Goal: Transaction & Acquisition: Purchase product/service

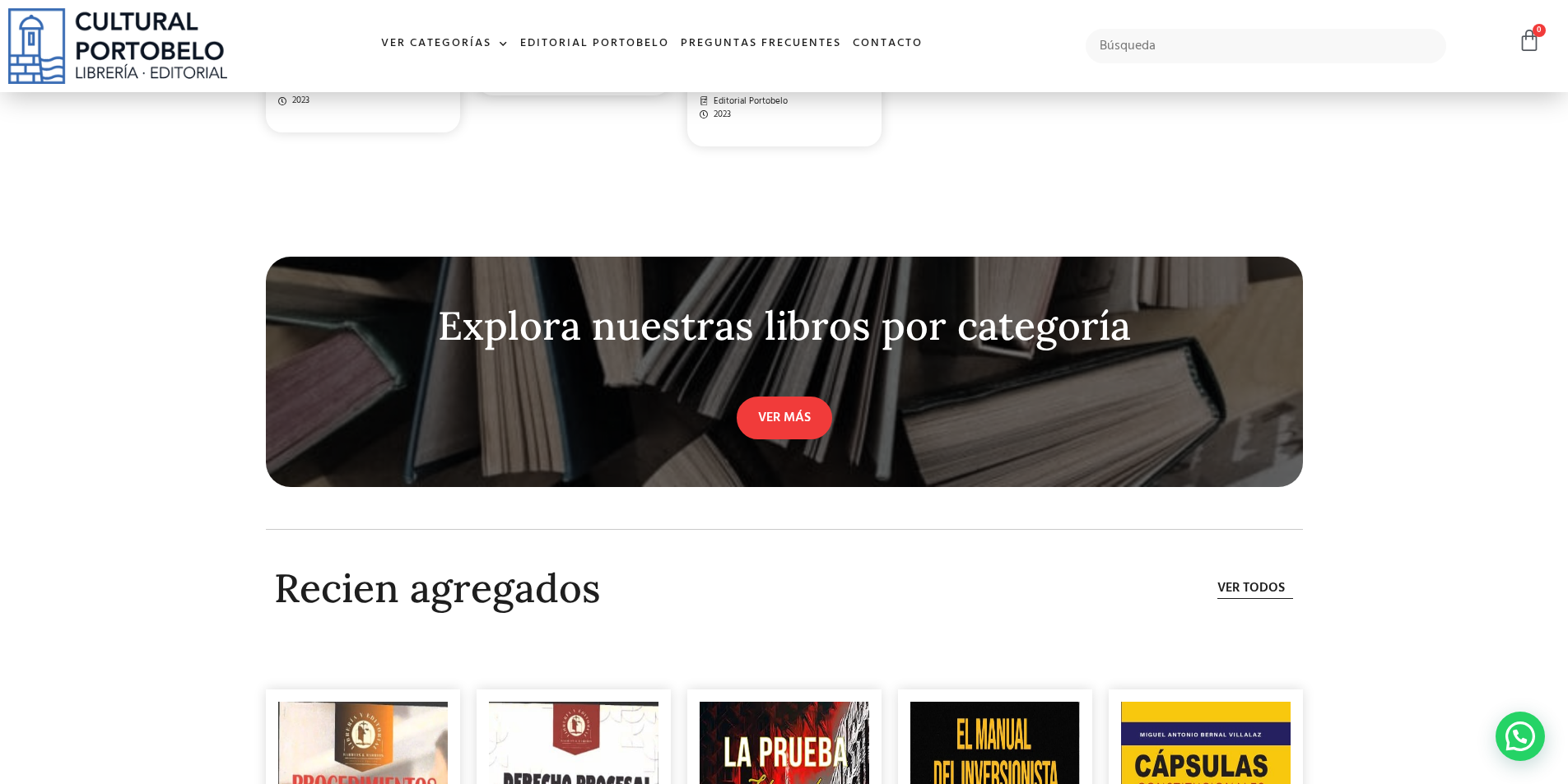
scroll to position [5019, 0]
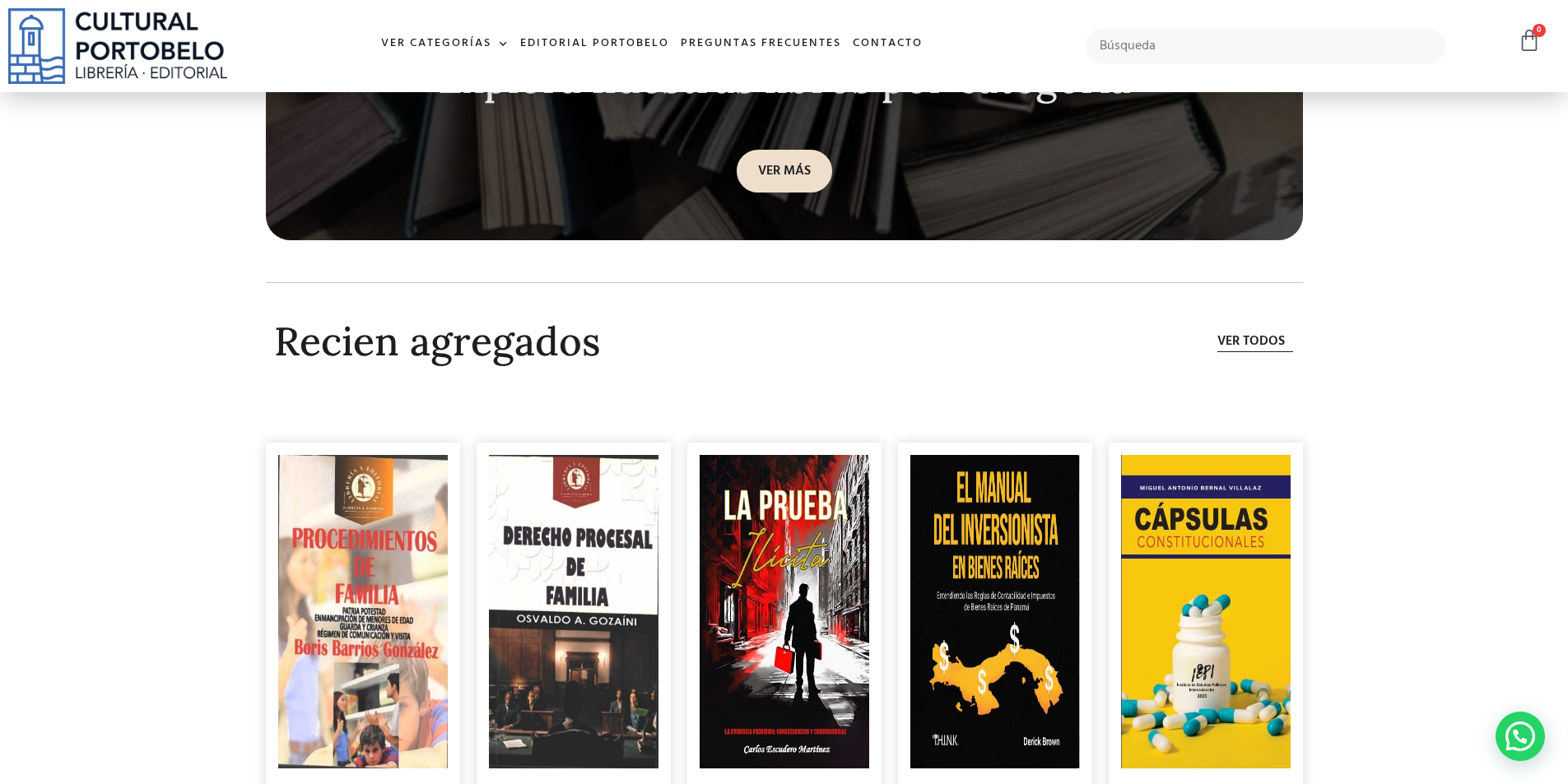
click at [782, 151] on link "VER MÁS" at bounding box center [783, 171] width 95 height 43
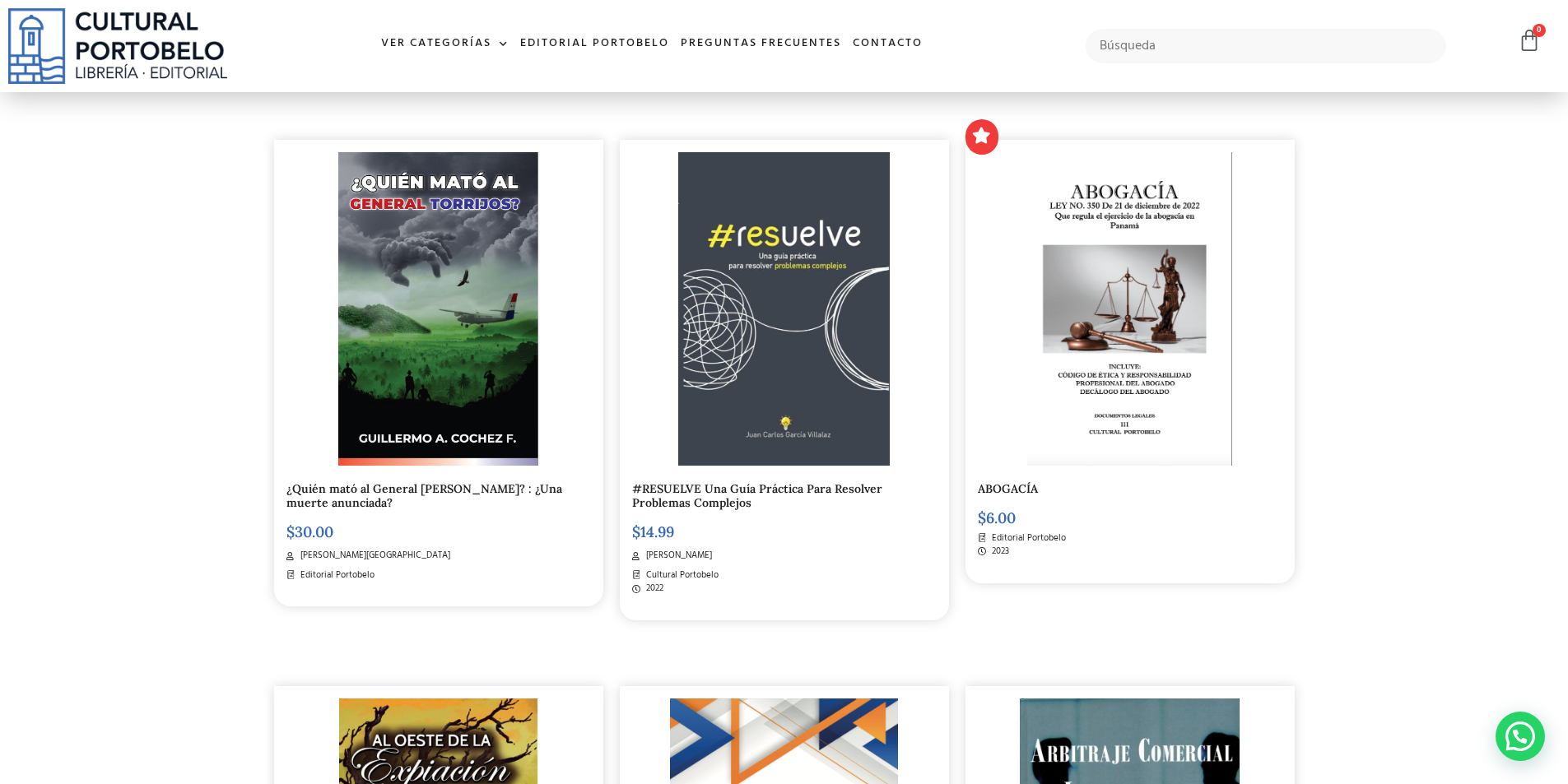
scroll to position [658, 0]
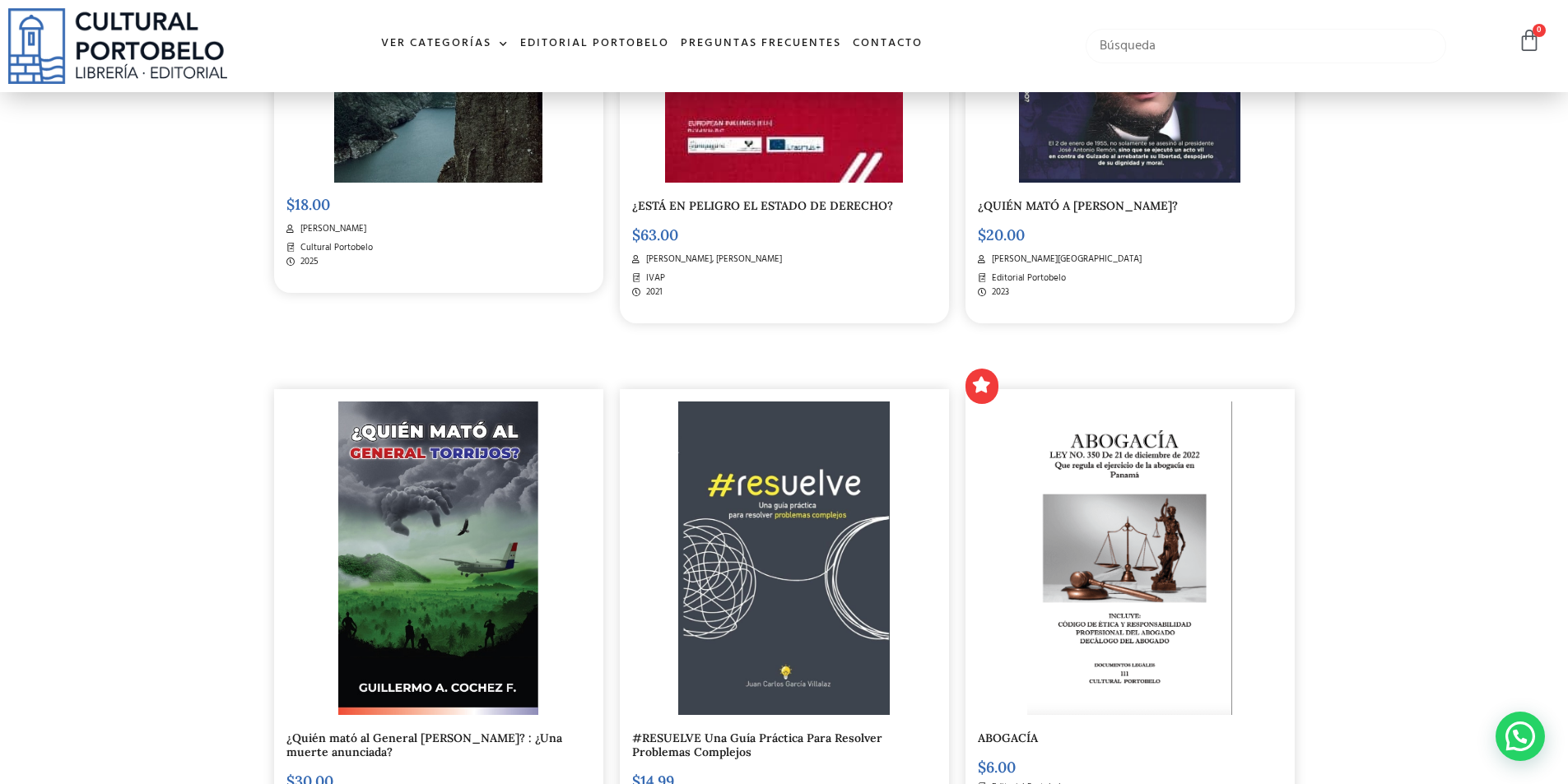
click at [1109, 53] on input "text" at bounding box center [1265, 46] width 361 height 35
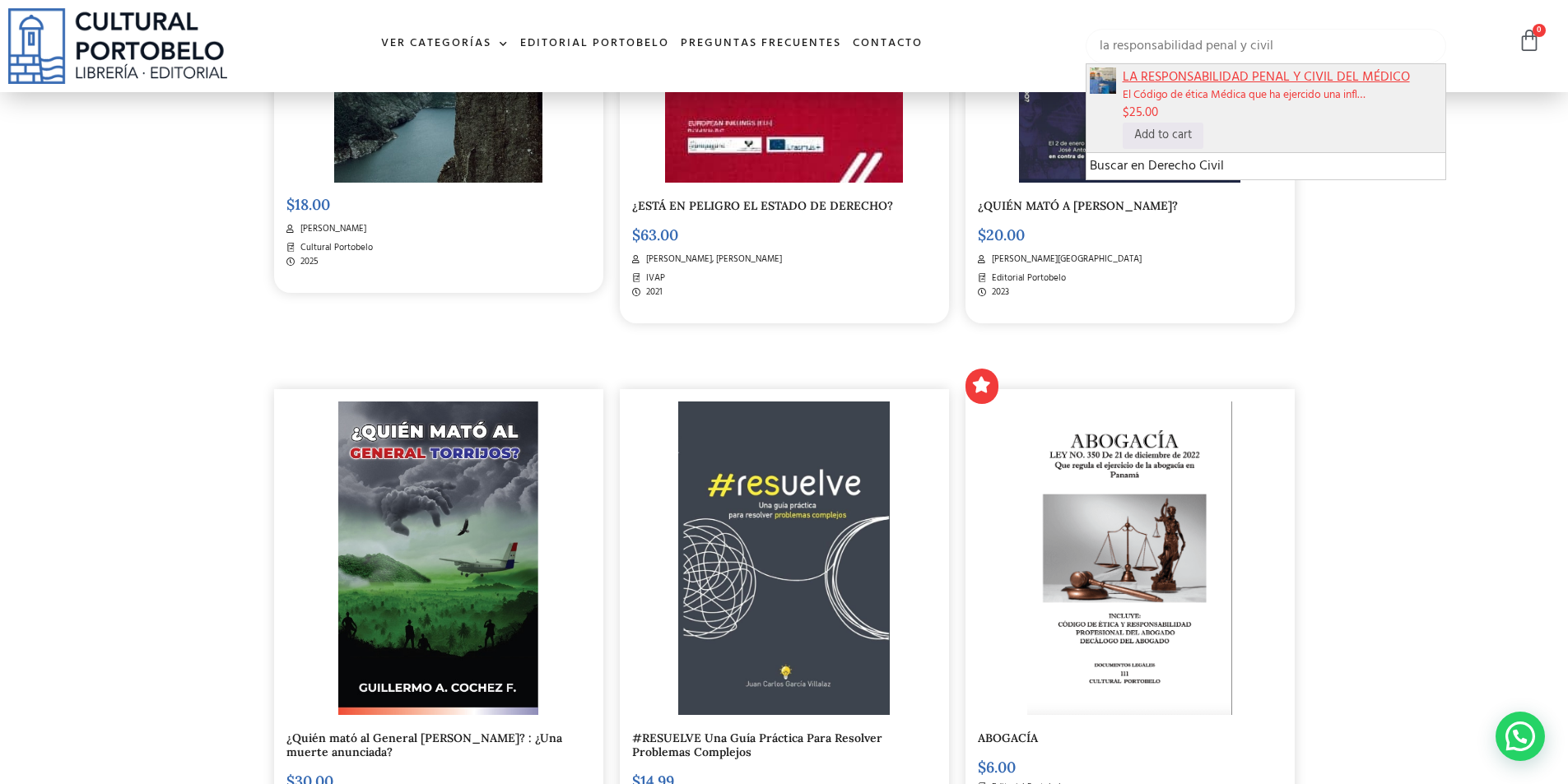
type input "la responsabilidad penal y civil"
click at [1233, 80] on span "LA RESPONSABILIDAD PENAL Y CIVIL DEL MÉDICO" at bounding box center [1282, 77] width 320 height 20
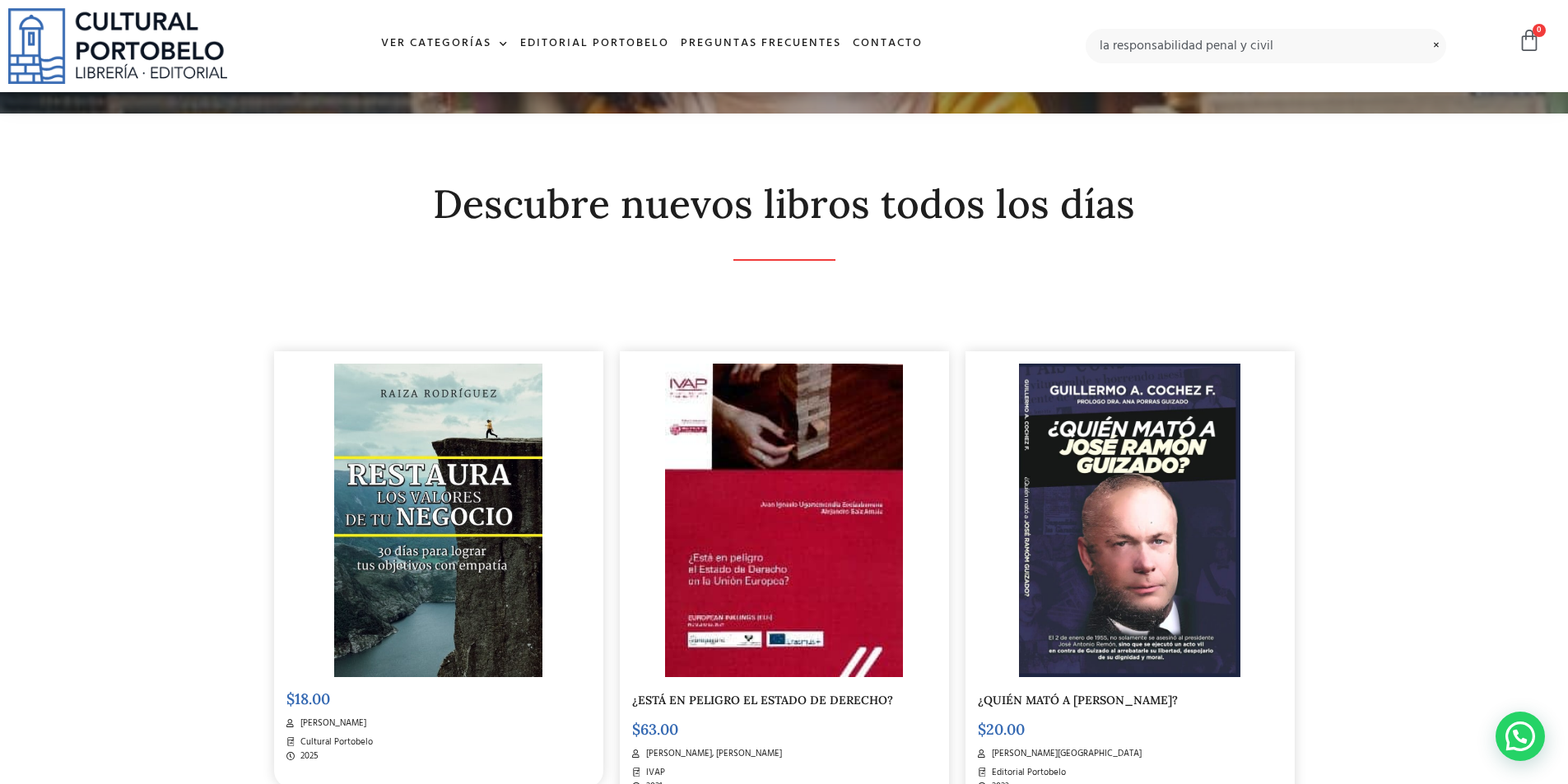
scroll to position [0, 0]
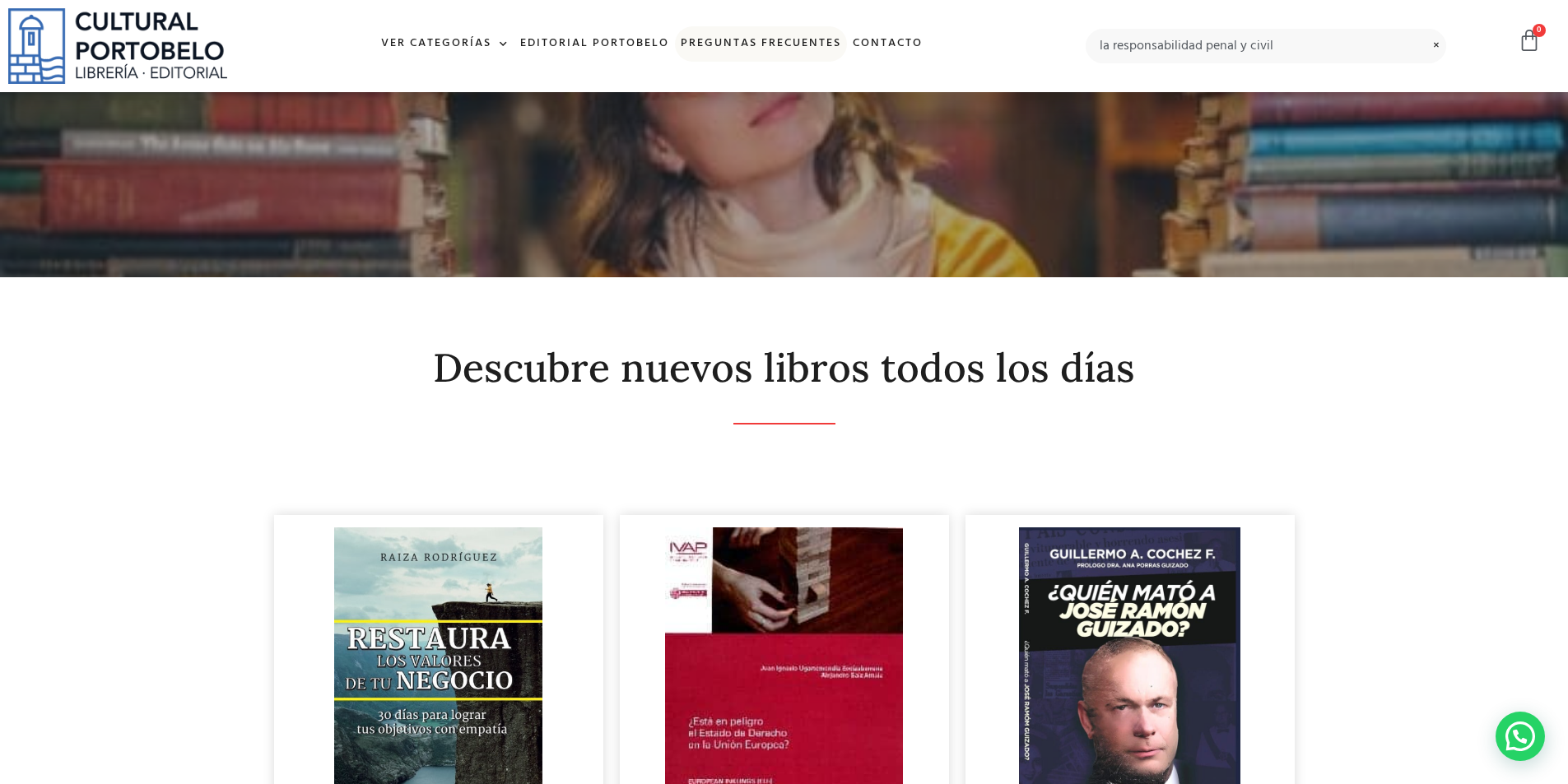
click at [765, 47] on link "Preguntas frecuentes" at bounding box center [761, 43] width 172 height 35
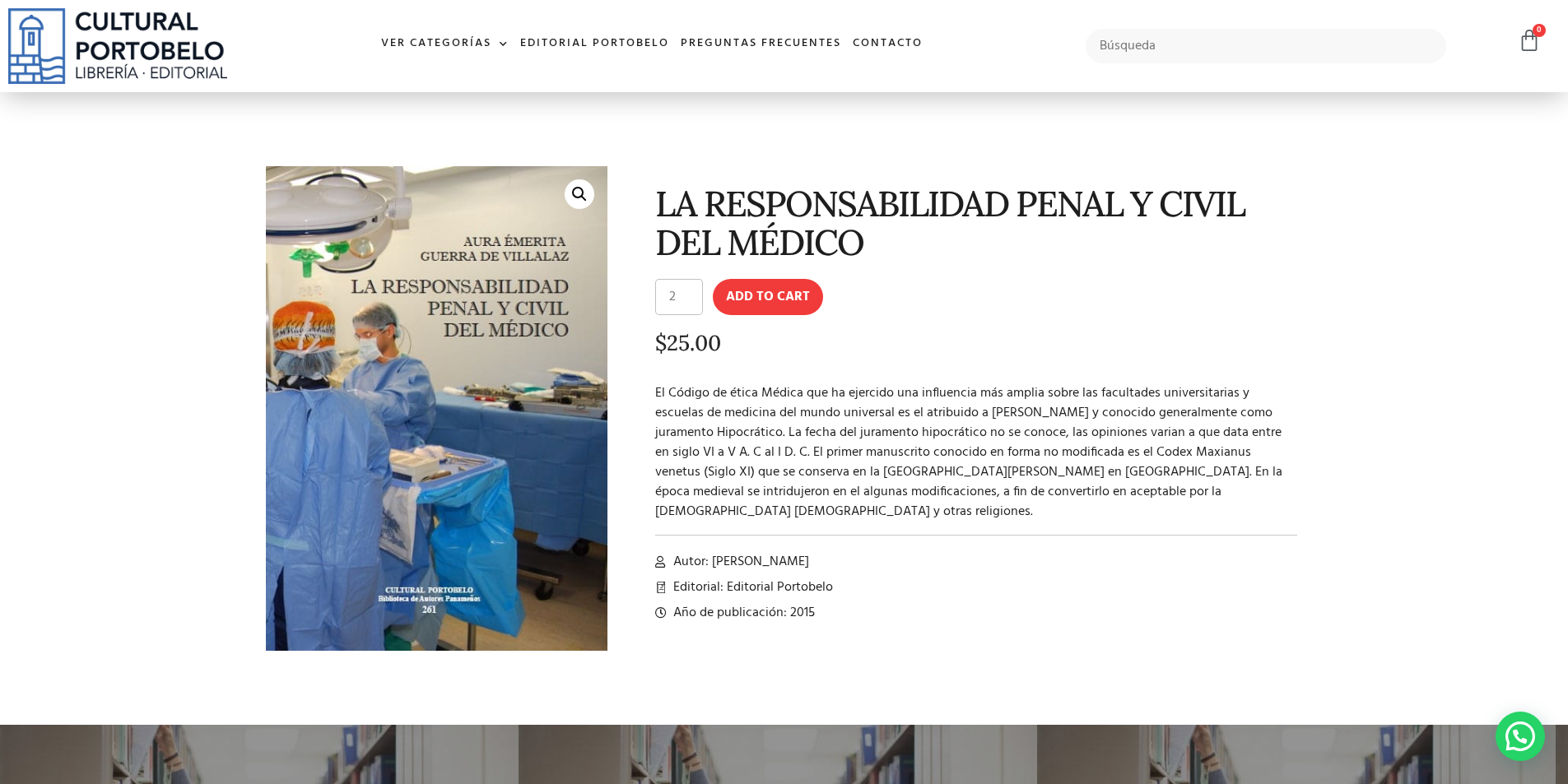
click at [693, 291] on input "2" at bounding box center [679, 297] width 48 height 36
type input "1"
click at [694, 304] on input "1" at bounding box center [679, 297] width 48 height 36
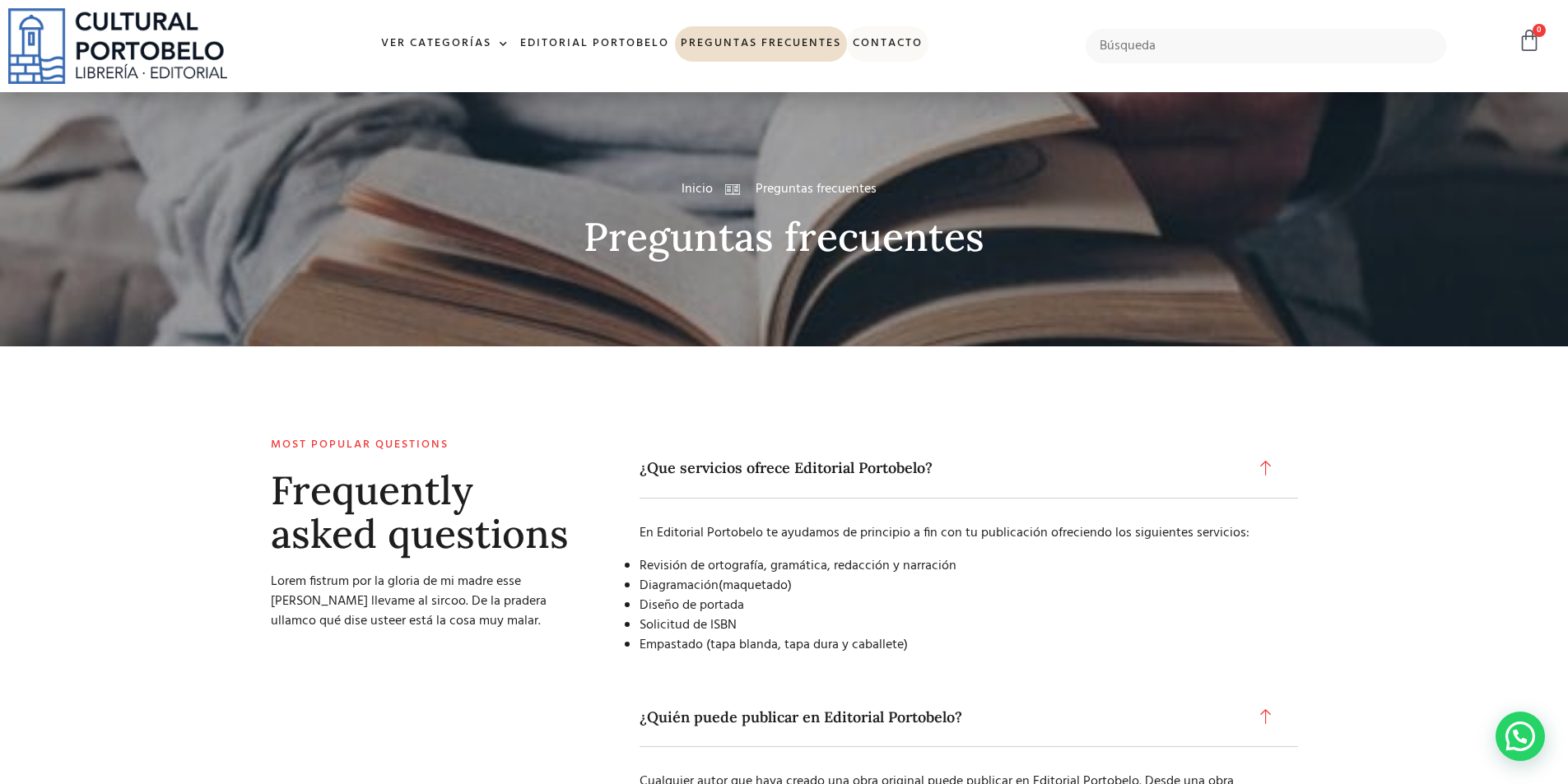
click at [878, 44] on link "Contacto" at bounding box center [887, 43] width 81 height 35
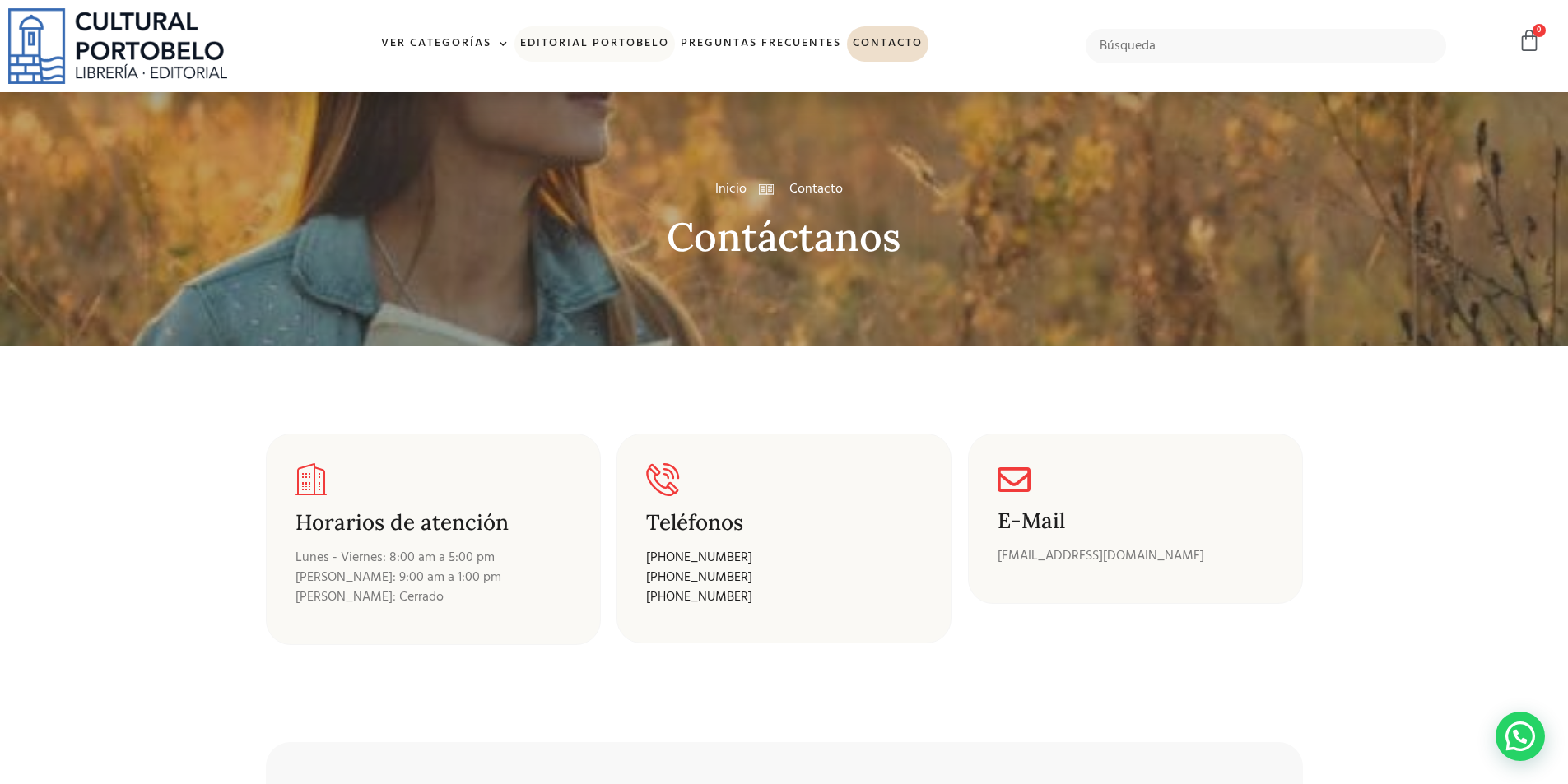
click at [558, 40] on link "Editorial Portobelo" at bounding box center [594, 43] width 160 height 35
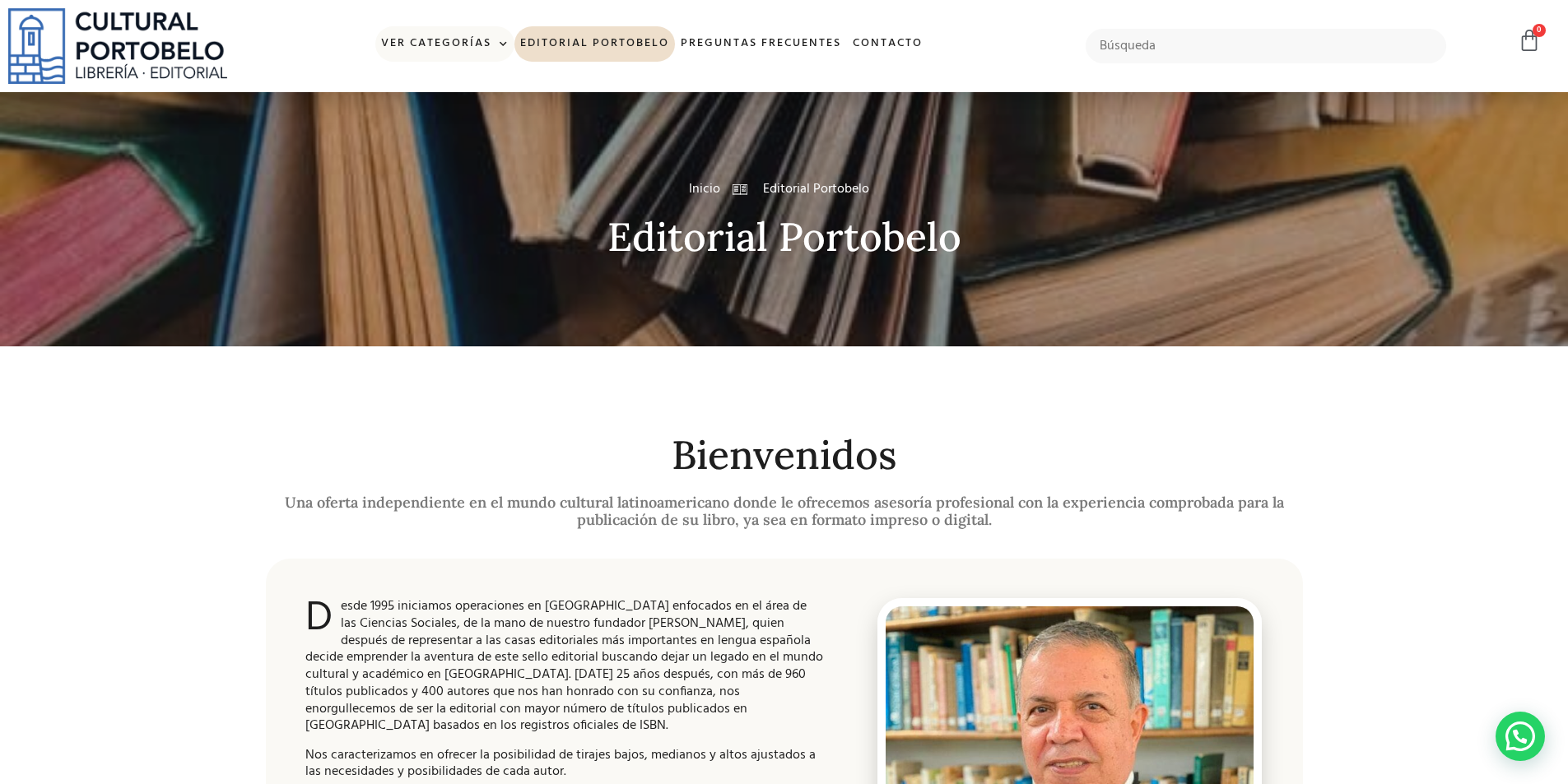
click at [407, 42] on link "Ver Categorías" at bounding box center [444, 43] width 139 height 35
click at [406, 42] on link "Ver Categorías" at bounding box center [444, 43] width 139 height 35
click at [474, 57] on link "Ver Categorías" at bounding box center [444, 43] width 139 height 35
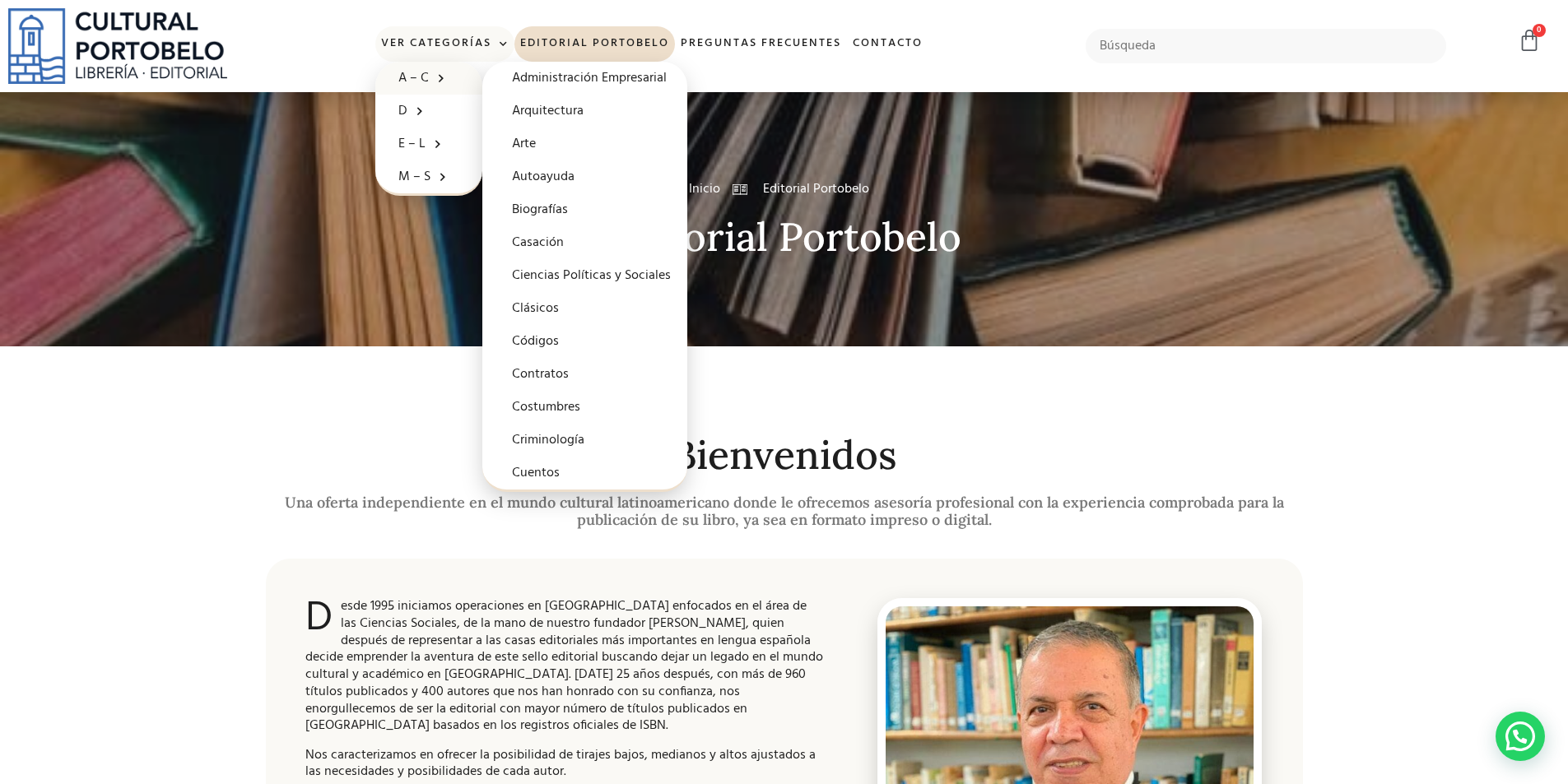
click at [436, 86] on span at bounding box center [437, 78] width 16 height 26
click at [583, 354] on link "Códigos" at bounding box center [584, 341] width 205 height 33
